Goal: Task Accomplishment & Management: Manage account settings

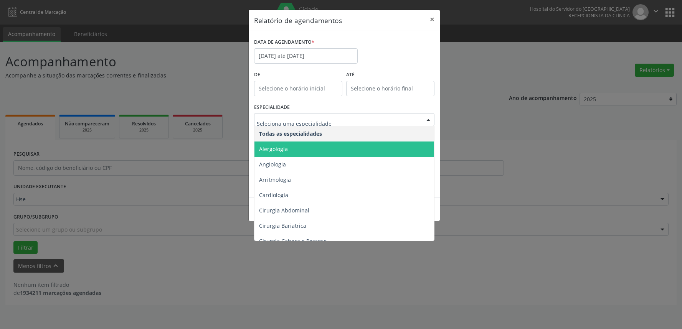
click at [336, 125] on div at bounding box center [344, 119] width 180 height 13
type input "12:00"
click at [341, 90] on input "12:00" at bounding box center [298, 88] width 88 height 15
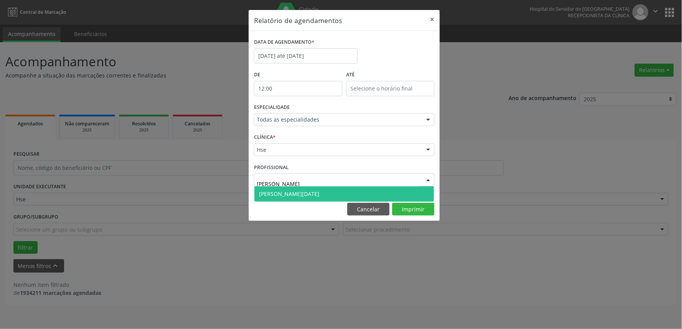
type input "[PERSON_NAME][DATE]"
click at [301, 195] on span "[PERSON_NAME][DATE]" at bounding box center [289, 193] width 60 height 7
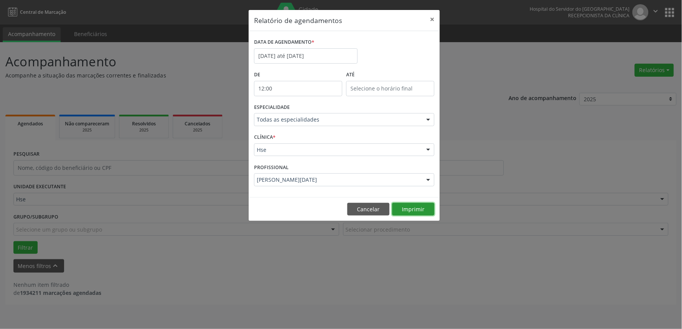
click at [421, 210] on button "Imprimir" at bounding box center [413, 209] width 42 height 13
click at [331, 58] on input "[DATE] até [DATE]" at bounding box center [306, 55] width 104 height 15
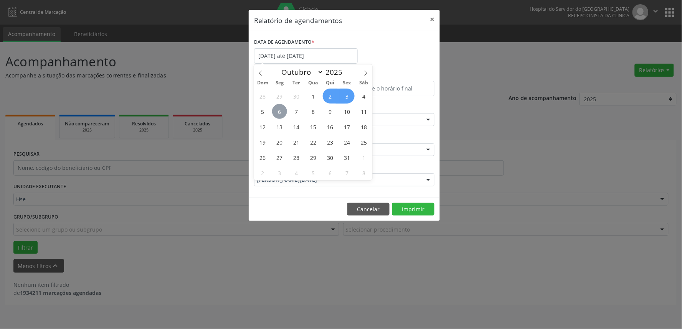
click at [281, 109] on span "6" at bounding box center [279, 111] width 15 height 15
type input "[DATE]"
click at [343, 110] on span "10" at bounding box center [347, 111] width 15 height 15
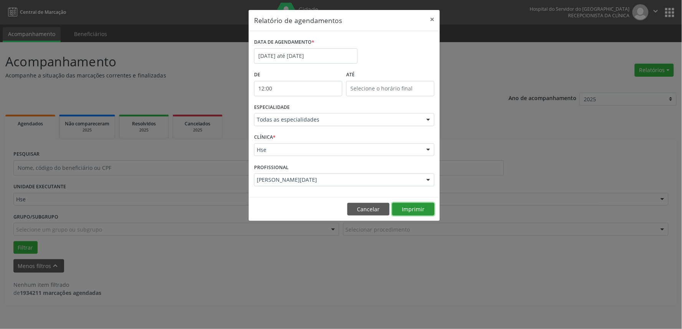
click at [401, 210] on button "Imprimir" at bounding box center [413, 209] width 42 height 13
click at [369, 212] on button "Cancelar" at bounding box center [368, 209] width 42 height 13
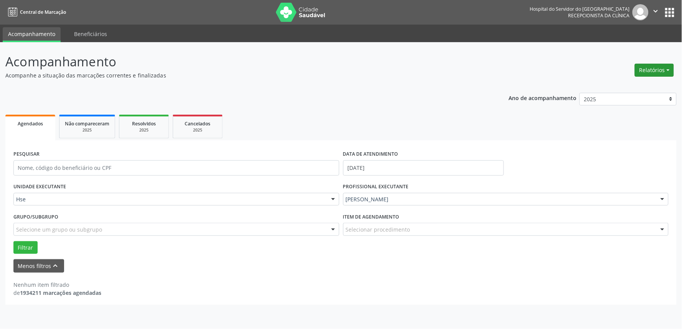
click at [654, 74] on button "Relatórios" at bounding box center [654, 70] width 39 height 13
click at [631, 84] on link "Agendamentos" at bounding box center [632, 86] width 82 height 11
select select "9"
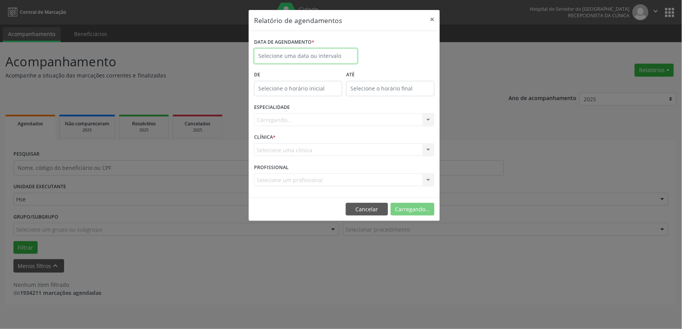
click at [335, 59] on input "text" at bounding box center [306, 55] width 104 height 15
click at [365, 213] on button "Cancelar" at bounding box center [368, 209] width 42 height 13
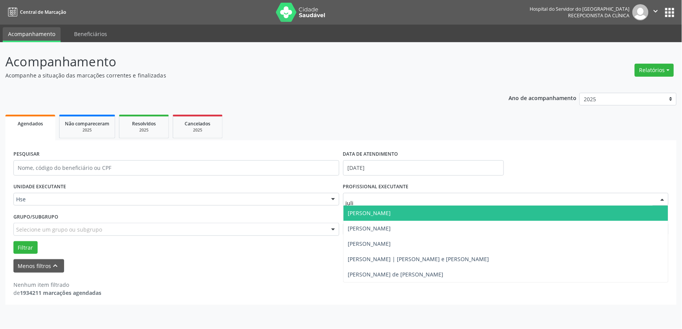
type input "[PERSON_NAME]"
click at [385, 215] on span "[PERSON_NAME]" at bounding box center [369, 212] width 43 height 7
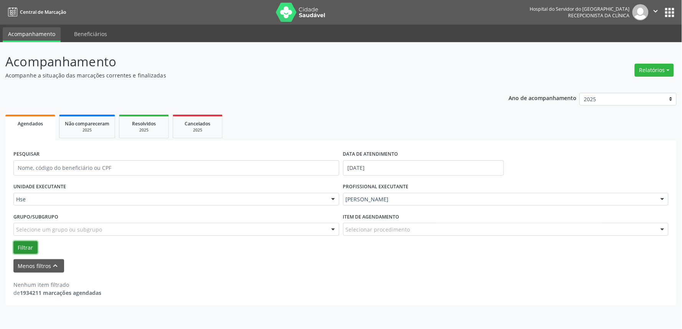
click at [24, 243] on button "Filtrar" at bounding box center [25, 247] width 24 height 13
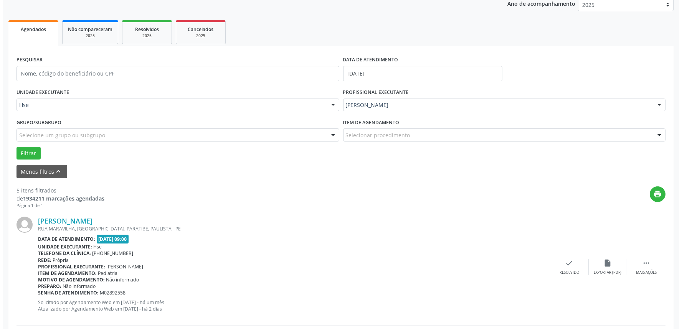
scroll to position [213, 0]
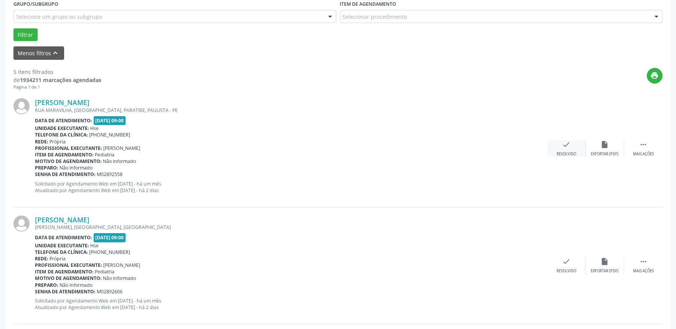
click at [574, 148] on div "check Resolvido" at bounding box center [566, 148] width 38 height 16
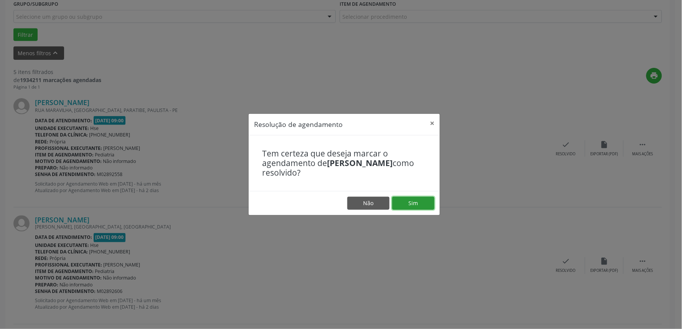
click at [428, 204] on button "Sim" at bounding box center [413, 203] width 42 height 13
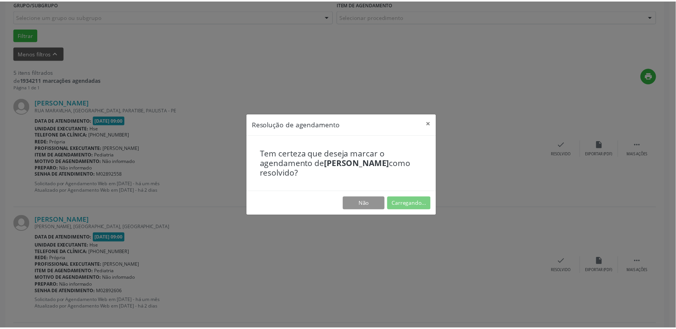
scroll to position [0, 0]
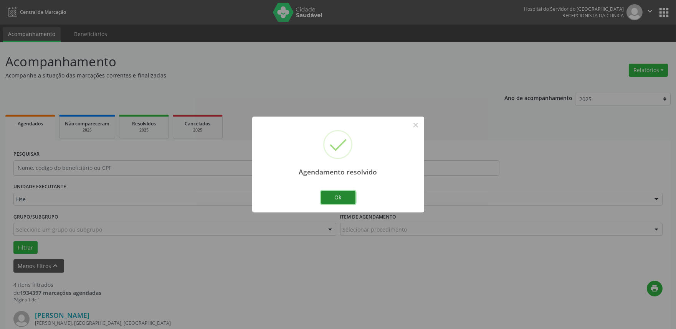
click at [340, 197] on button "Ok" at bounding box center [338, 197] width 35 height 13
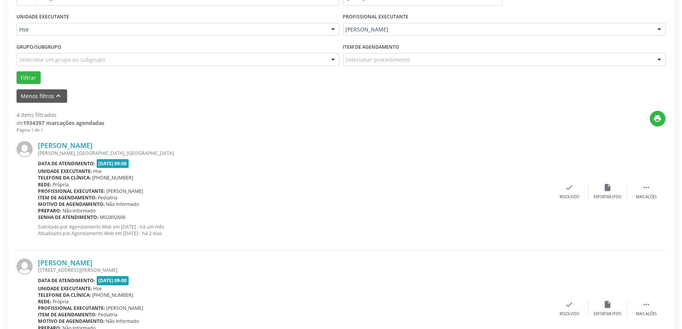
scroll to position [170, 0]
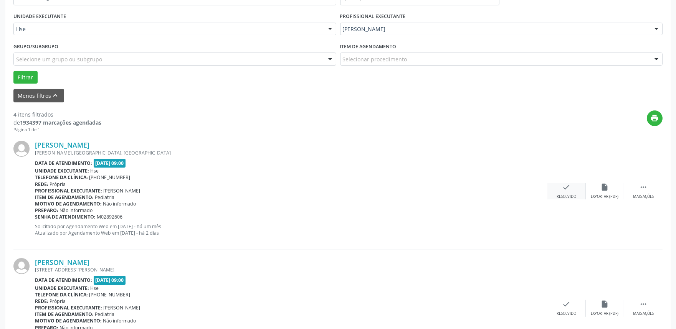
click at [574, 190] on div "check Resolvido" at bounding box center [566, 191] width 38 height 16
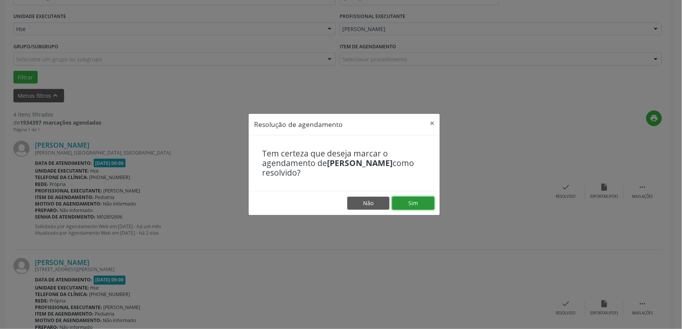
click at [412, 201] on button "Sim" at bounding box center [413, 203] width 42 height 13
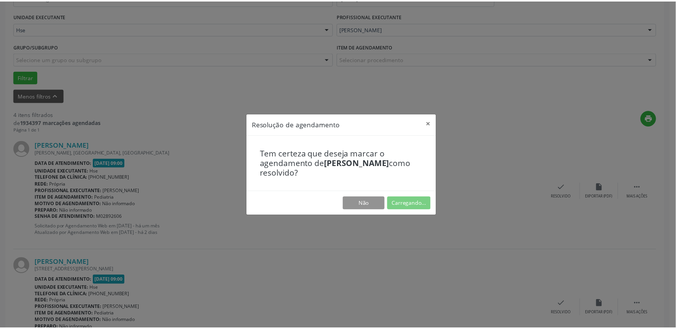
scroll to position [0, 0]
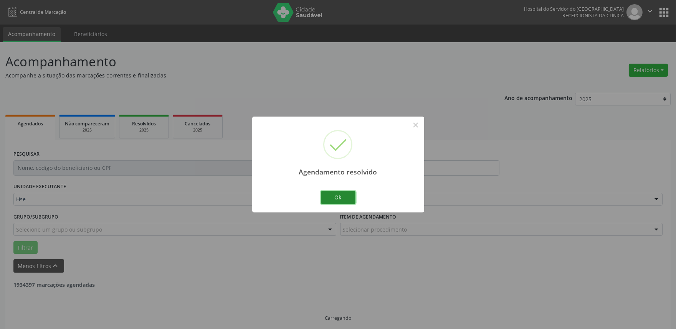
click at [335, 203] on button "Ok" at bounding box center [338, 197] width 35 height 13
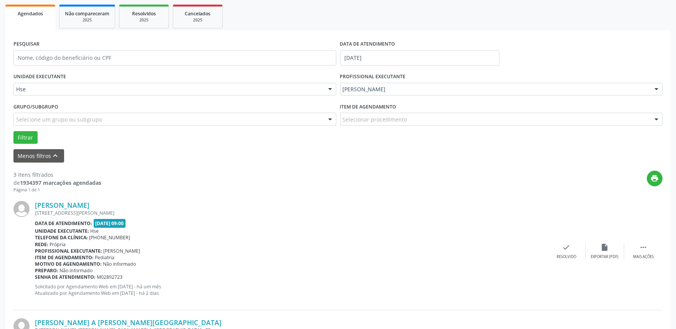
scroll to position [170, 0]
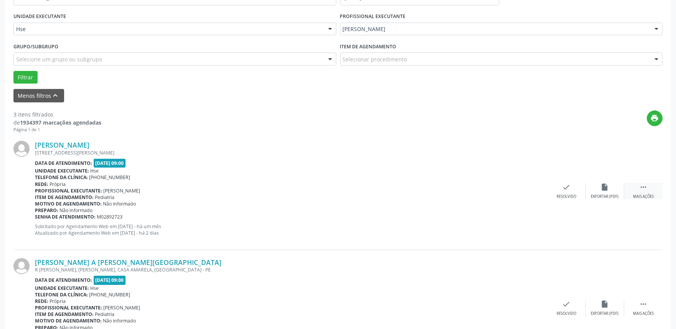
drag, startPoint x: 640, startPoint y: 196, endPoint x: 630, endPoint y: 196, distance: 9.6
click at [638, 196] on div "Mais ações" at bounding box center [643, 196] width 21 height 5
click at [597, 191] on div "alarm_off Não compareceu" at bounding box center [604, 191] width 38 height 16
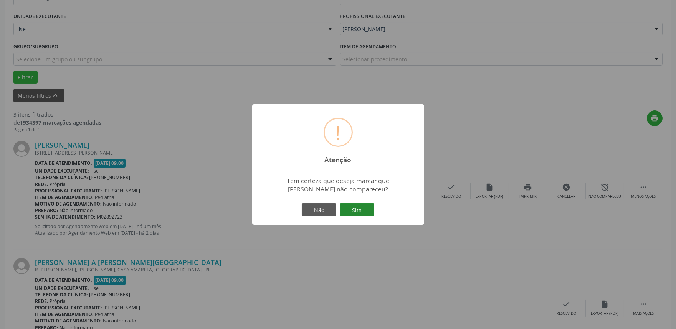
click at [371, 206] on button "Sim" at bounding box center [357, 209] width 35 height 13
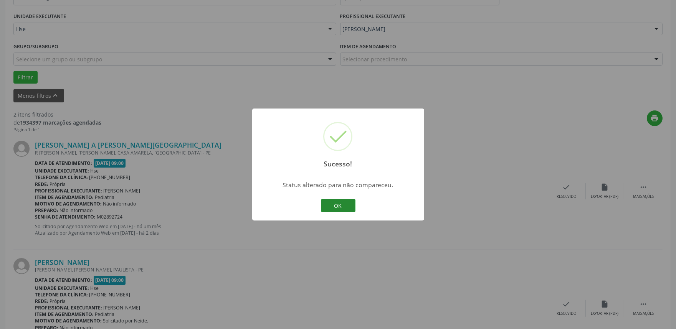
click at [338, 206] on button "OK" at bounding box center [338, 205] width 35 height 13
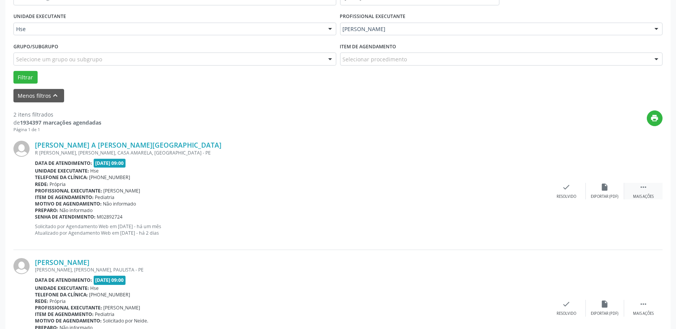
click at [641, 185] on icon "" at bounding box center [643, 187] width 8 height 8
click at [594, 193] on div "alarm_off Não compareceu" at bounding box center [604, 191] width 38 height 16
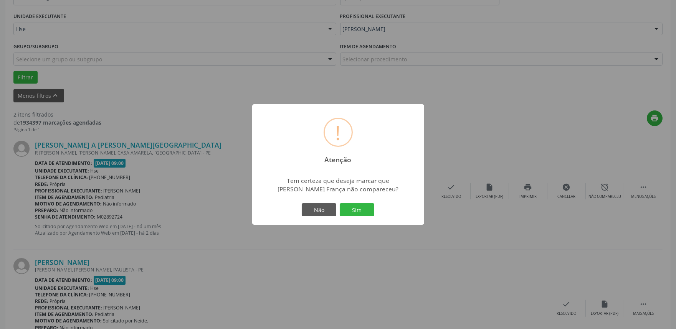
click at [366, 203] on div "Não Sim" at bounding box center [338, 210] width 76 height 16
click at [357, 214] on button "Sim" at bounding box center [357, 209] width 35 height 13
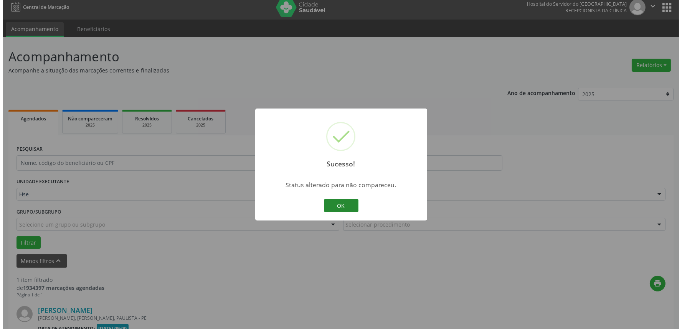
scroll to position [104, 0]
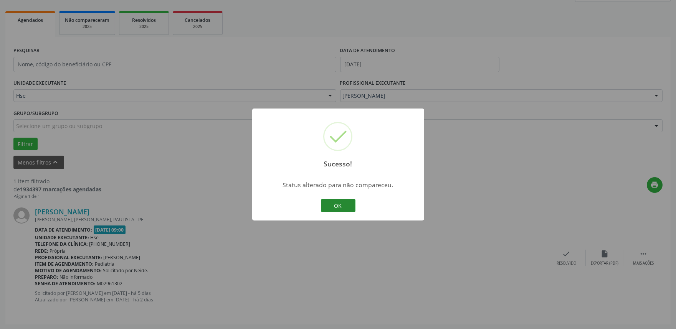
click at [353, 206] on button "OK" at bounding box center [338, 205] width 35 height 13
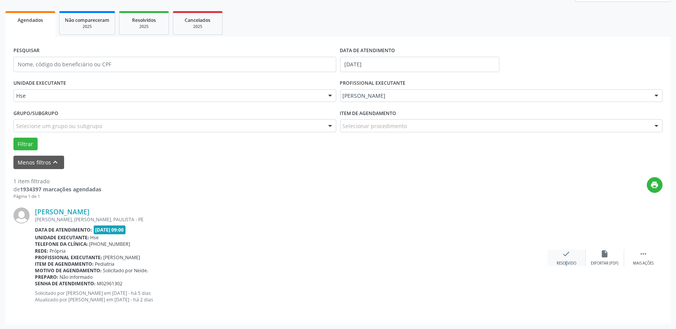
click at [559, 259] on div "check Resolvido" at bounding box center [566, 258] width 38 height 16
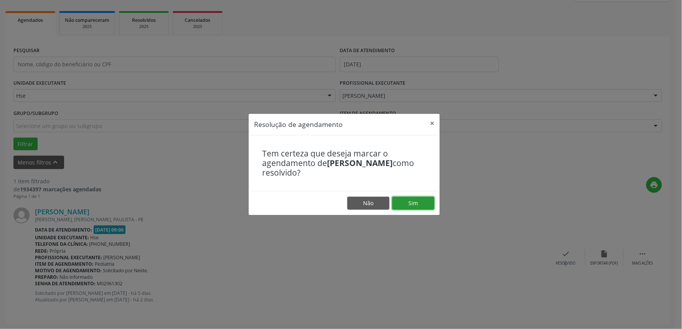
click at [421, 209] on button "Sim" at bounding box center [413, 203] width 42 height 13
